Goal: Navigation & Orientation: Go to known website

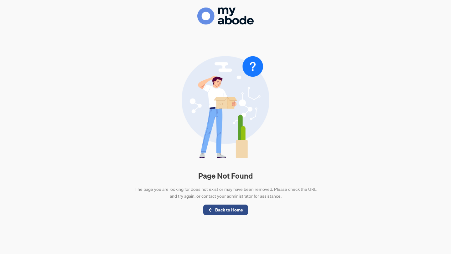
click at [150, 1] on div "Page Not Found The page you are looking for does not exist or may have been rem…" at bounding box center [225, 127] width 451 height 254
